Goal: Information Seeking & Learning: Learn about a topic

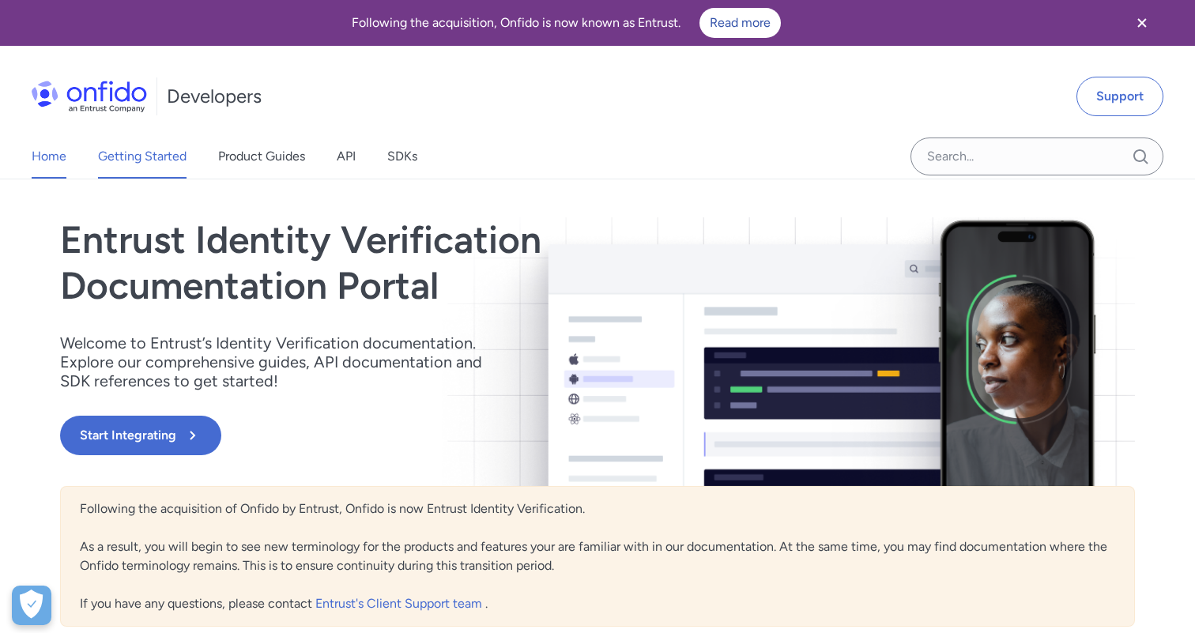
click at [134, 167] on link "Getting Started" at bounding box center [142, 156] width 89 height 44
click at [463, 159] on div "Home Getting Started Product Guides API SDKs" at bounding box center [240, 156] width 480 height 44
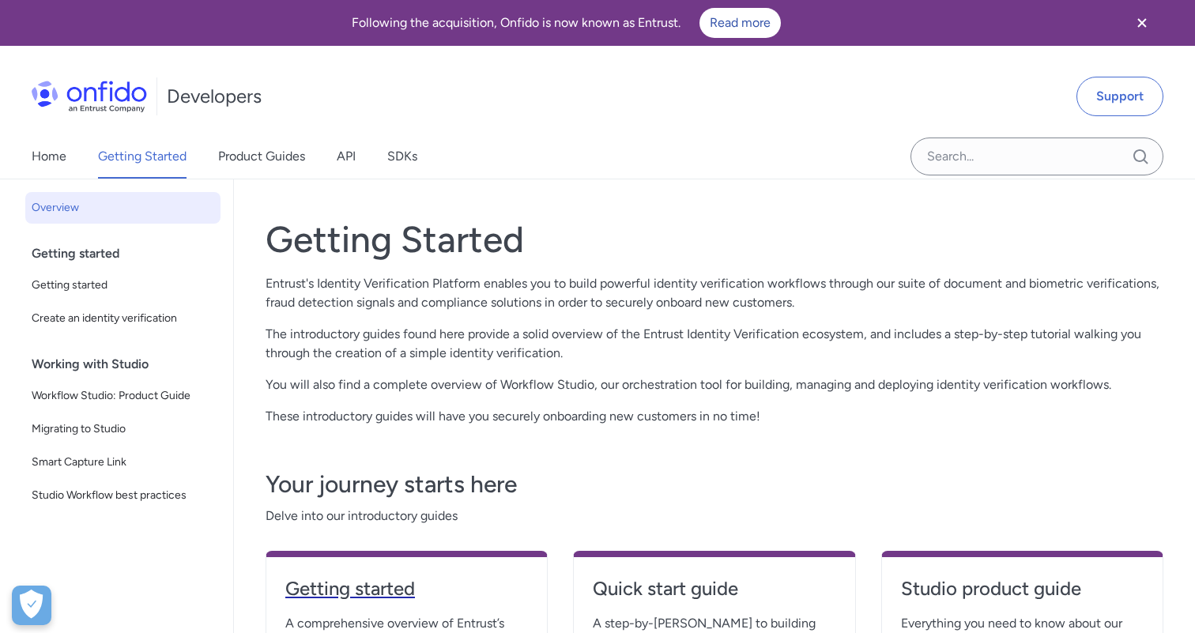
click at [344, 586] on h4 "Getting started" at bounding box center [406, 588] width 243 height 25
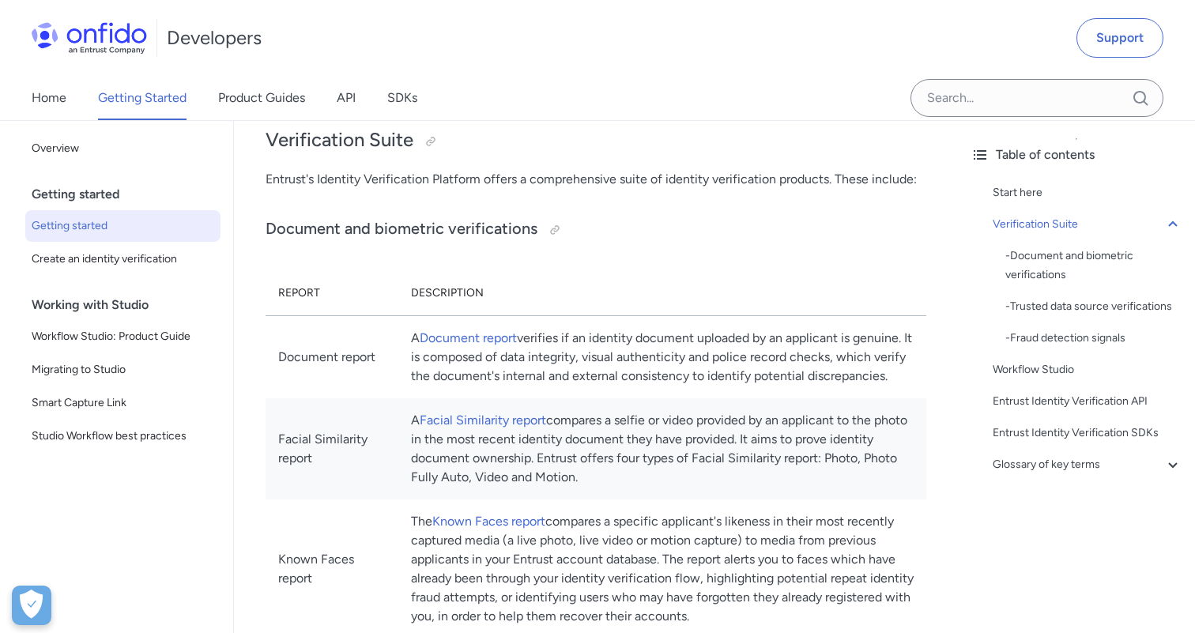
scroll to position [536, 0]
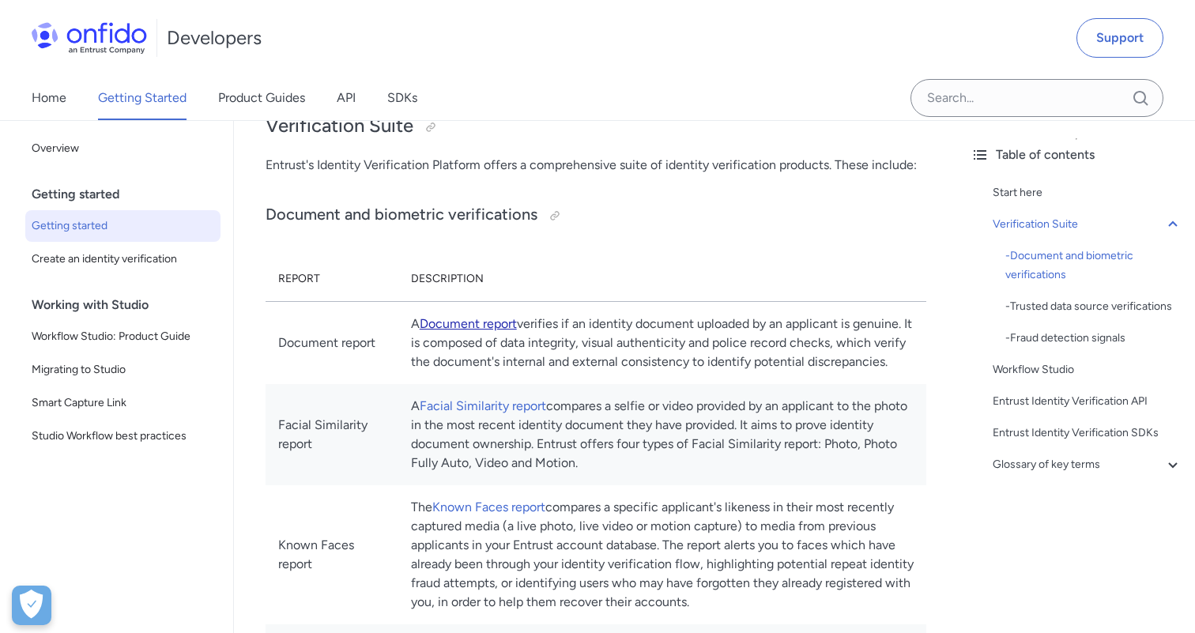
click at [517, 322] on link "Document report" at bounding box center [468, 323] width 97 height 15
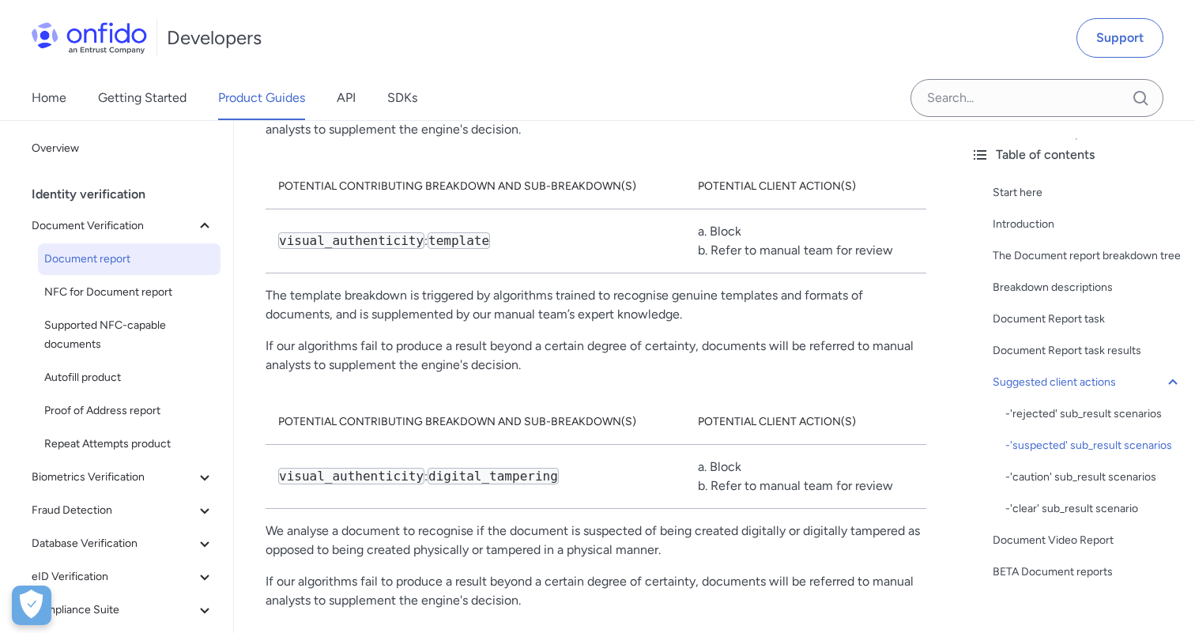
scroll to position [9813, 0]
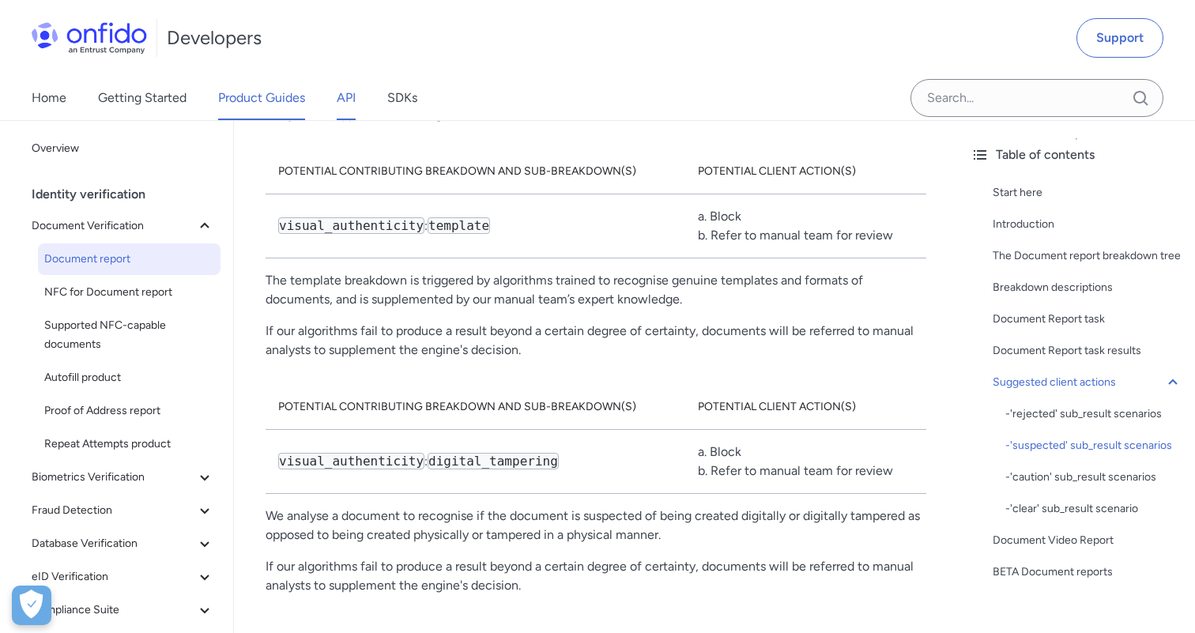
click at [351, 97] on link "API" at bounding box center [346, 98] width 19 height 44
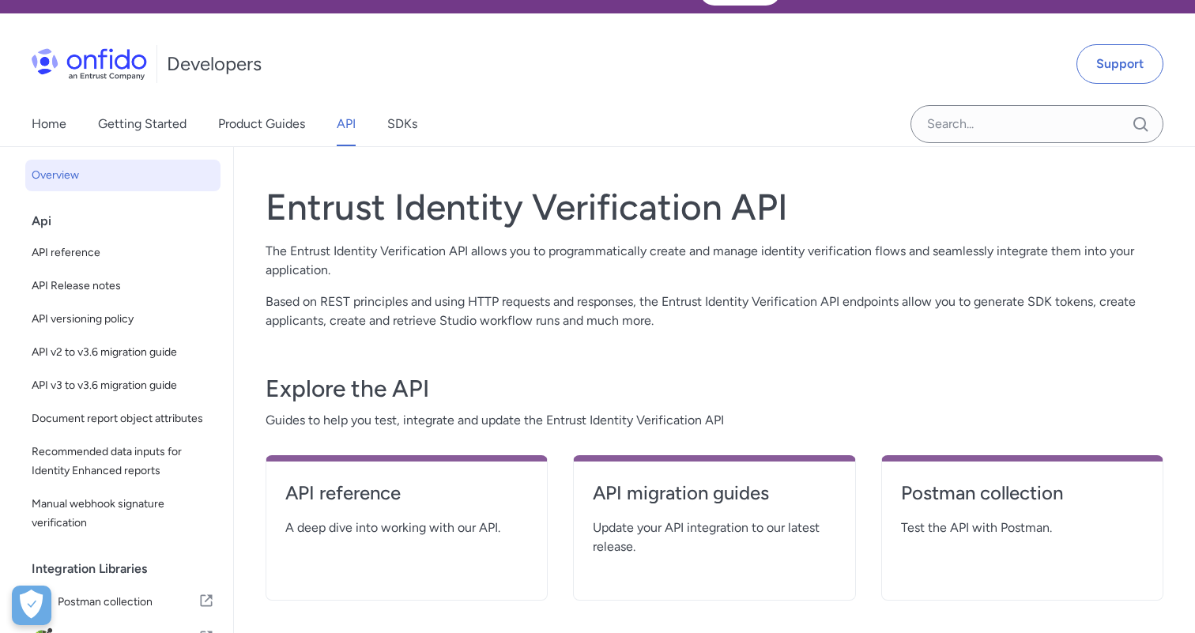
scroll to position [17, 0]
